Goal: Obtain resource: Download file/media

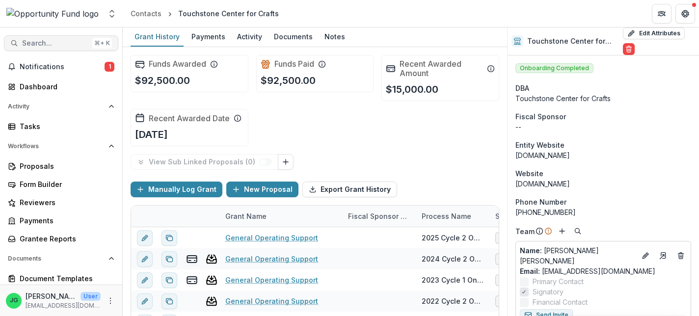
click at [46, 43] on span "Search..." at bounding box center [55, 43] width 66 height 8
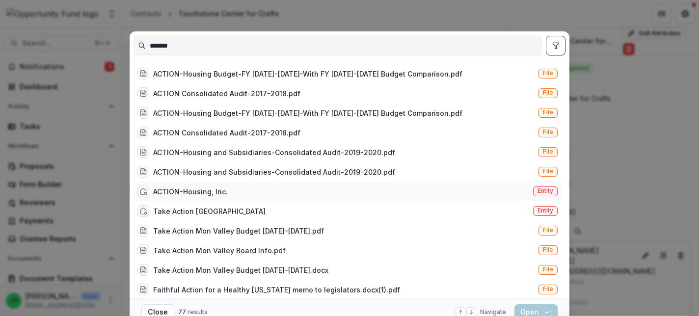
type input "*******"
click at [216, 189] on div "ACTION-Housing, Inc." at bounding box center [190, 191] width 75 height 10
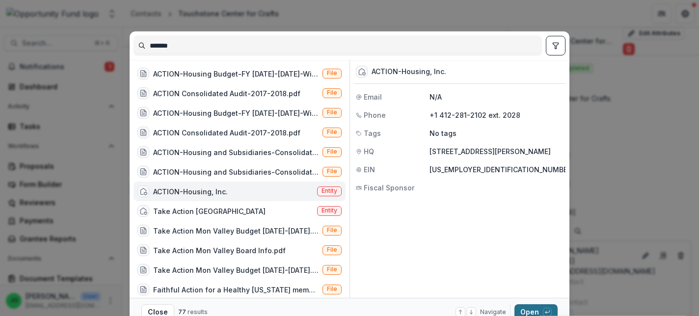
click at [538, 311] on button "Open with enter key" at bounding box center [535, 312] width 43 height 16
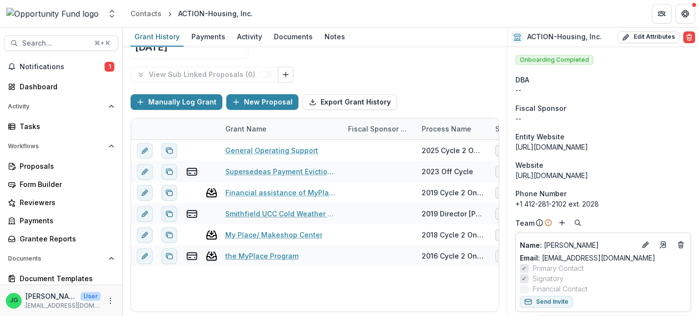
scroll to position [86, 0]
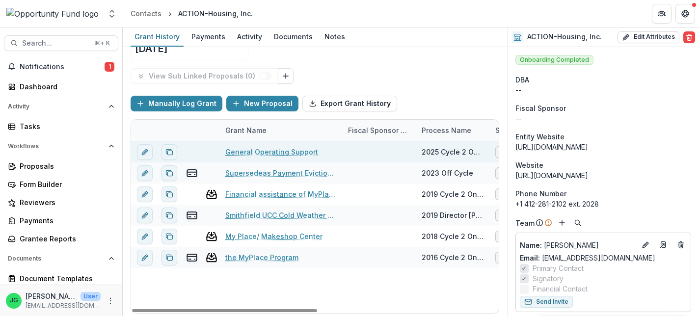
click at [283, 151] on link "General Operating Support" at bounding box center [271, 152] width 93 height 10
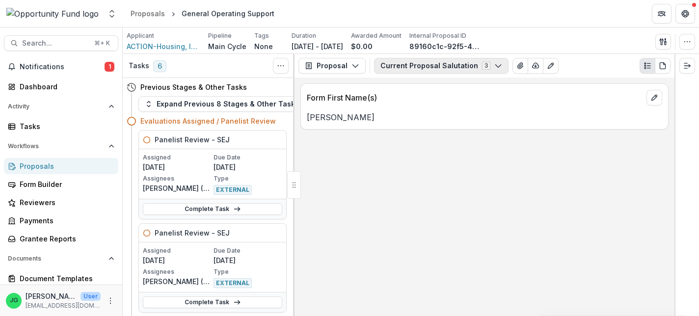
click at [430, 64] on button "Current Proposal Salutation 3" at bounding box center [441, 66] width 134 height 16
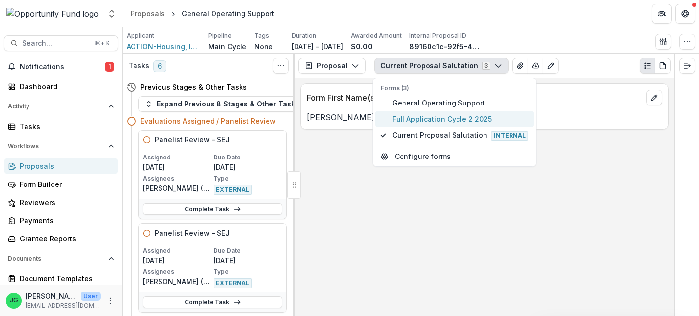
click at [440, 116] on span "Full Application Cycle 2 2025" at bounding box center [460, 119] width 136 height 10
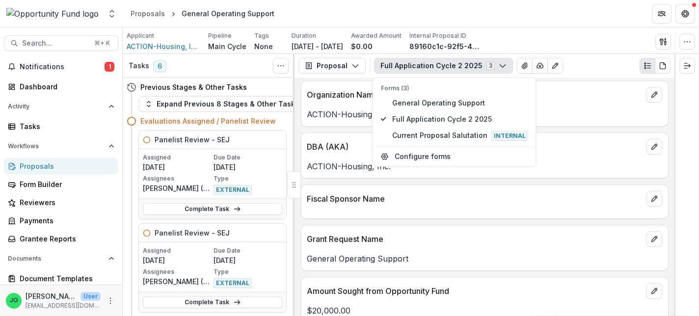
scroll to position [203, 0]
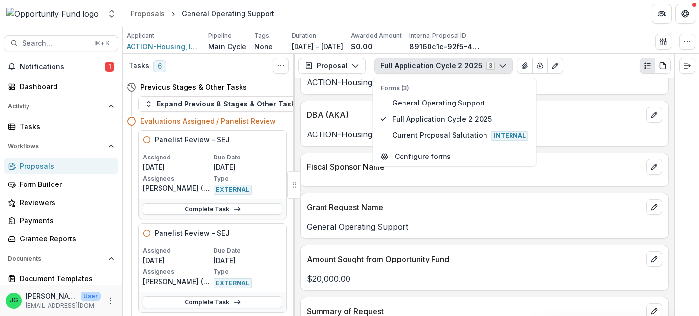
click at [496, 199] on div "Grant Request Name" at bounding box center [484, 204] width 367 height 22
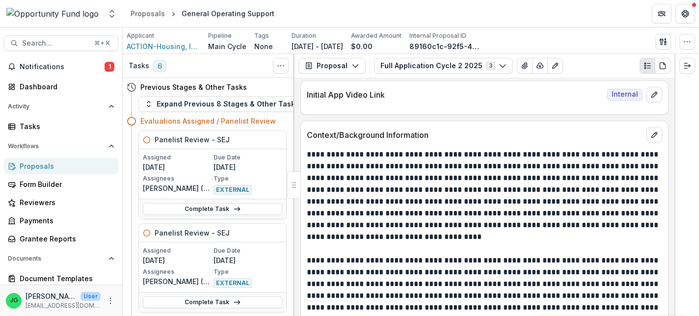
scroll to position [848, 0]
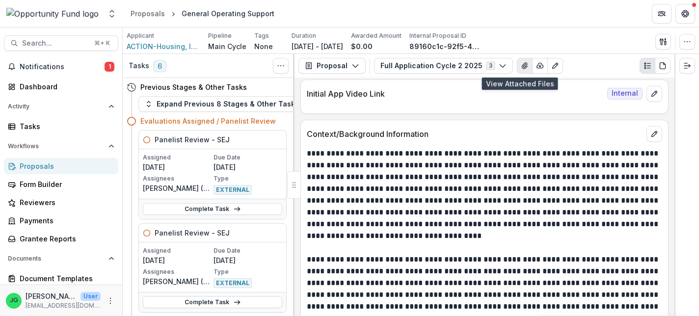
click at [520, 64] on icon "View Attached Files" at bounding box center [524, 66] width 8 height 8
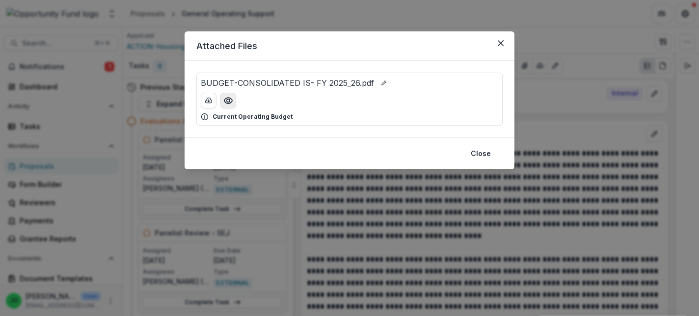
click at [227, 105] on button "Preview BUDGET-CONSOLIDATED IS- FY 2025_26.pdf" at bounding box center [228, 101] width 16 height 16
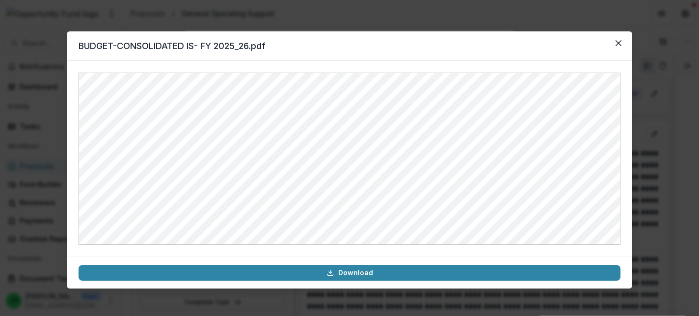
click at [34, 58] on div "BUDGET-CONSOLIDATED IS- FY 2025_26.pdf Download" at bounding box center [349, 158] width 699 height 316
